Goal: Information Seeking & Learning: Learn about a topic

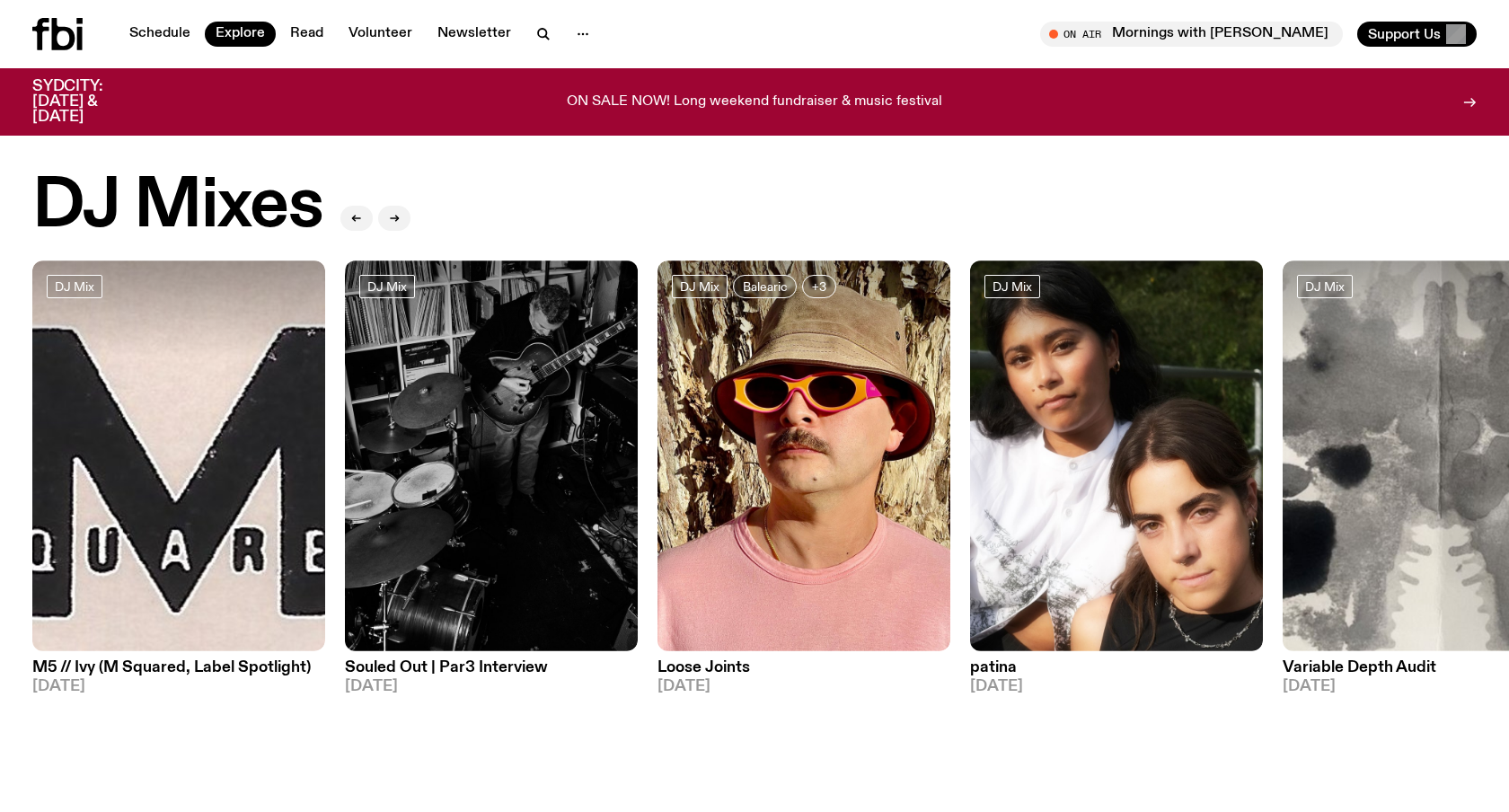
click at [308, 38] on link "Read" at bounding box center [306, 34] width 55 height 25
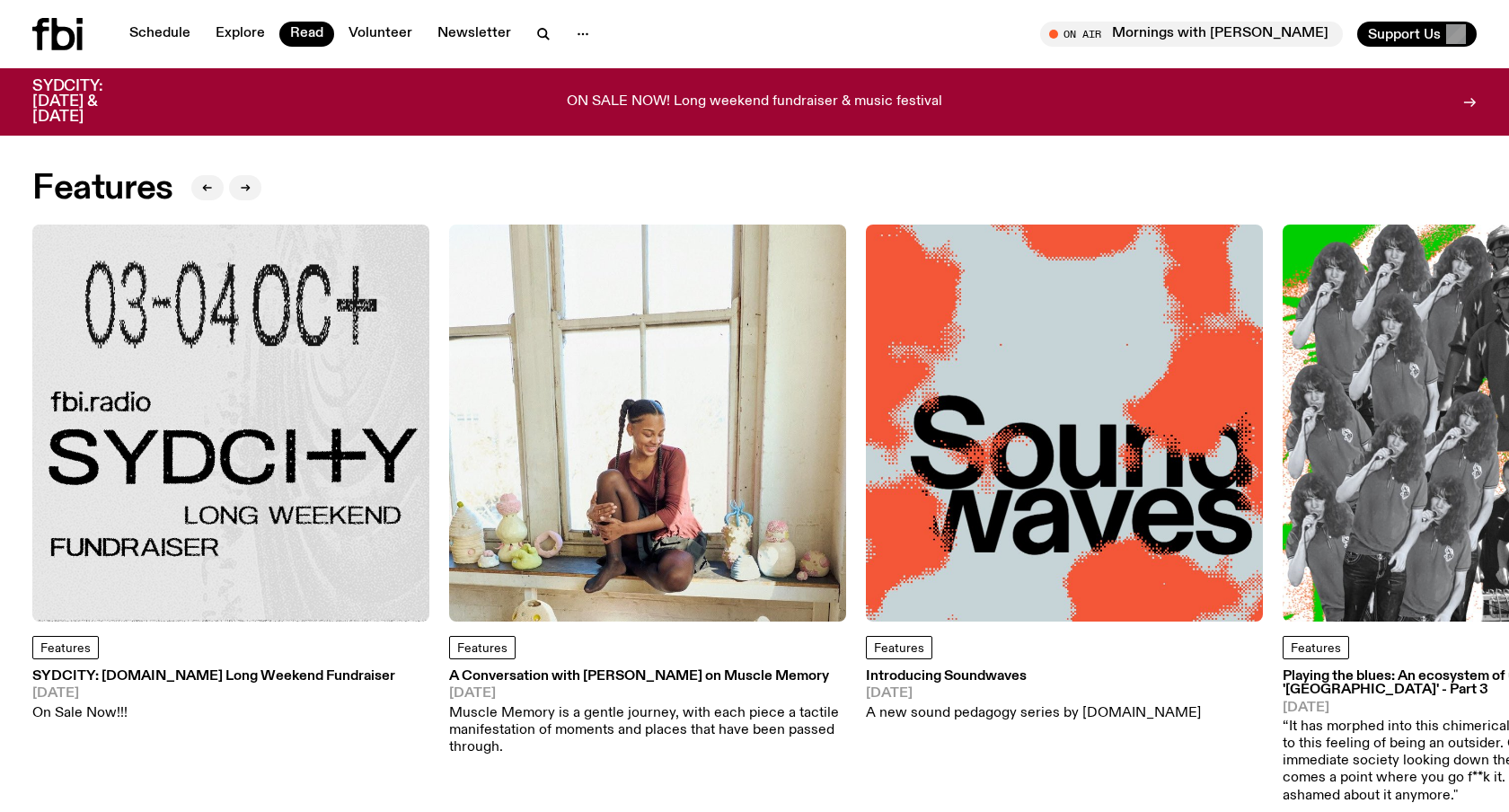
click at [952, 678] on h3 "Introducing Soundwaves" at bounding box center [1034, 677] width 335 height 13
